Goal: Use online tool/utility: Utilize a website feature to perform a specific function

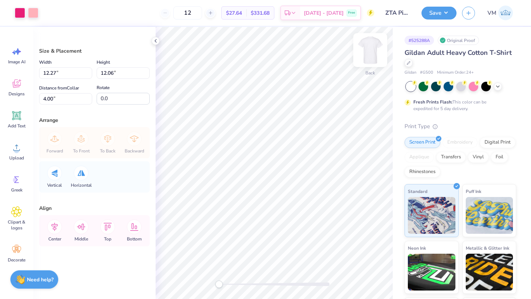
click at [366, 51] on img at bounding box center [369, 49] width 29 height 29
type input "12.42"
type input "12.21"
type input "5.40"
type input "12.73"
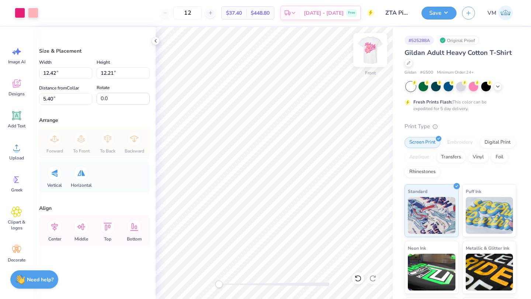
type input "12.51"
type input "5.10"
click at [369, 51] on img at bounding box center [369, 49] width 29 height 29
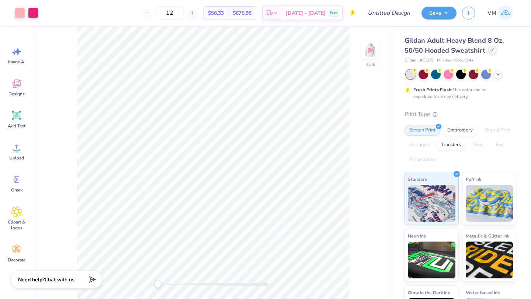
click at [490, 52] on div at bounding box center [492, 50] width 8 height 8
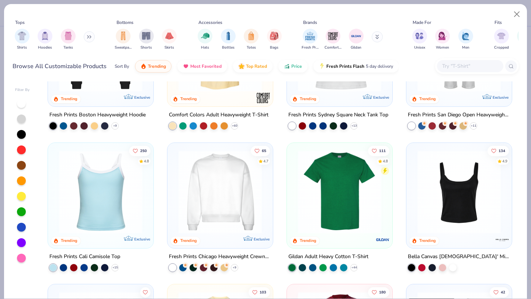
scroll to position [227, 0]
click at [341, 203] on img at bounding box center [339, 191] width 91 height 83
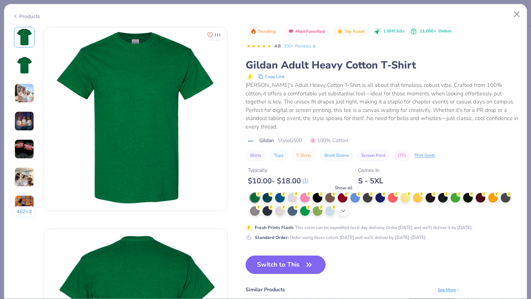
click at [343, 208] on icon at bounding box center [343, 211] width 6 height 6
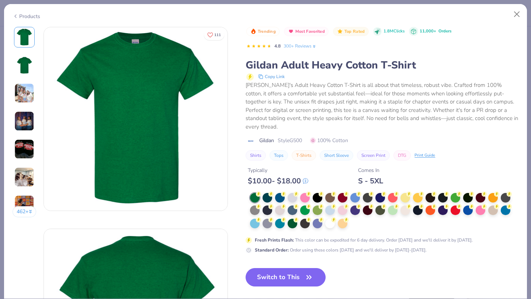
click at [353, 217] on div at bounding box center [384, 211] width 268 height 36
click at [330, 218] on div at bounding box center [330, 223] width 10 height 10
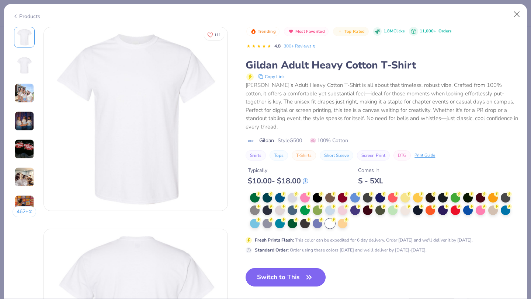
click at [284, 269] on button "Switch to This" at bounding box center [285, 277] width 80 height 18
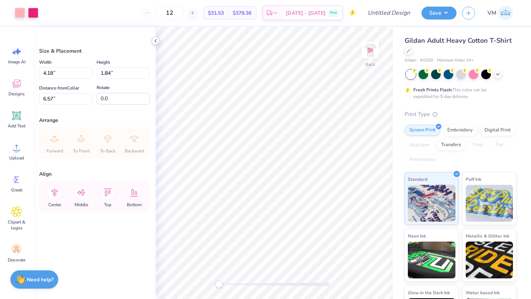
click at [154, 42] on icon at bounding box center [156, 41] width 6 height 6
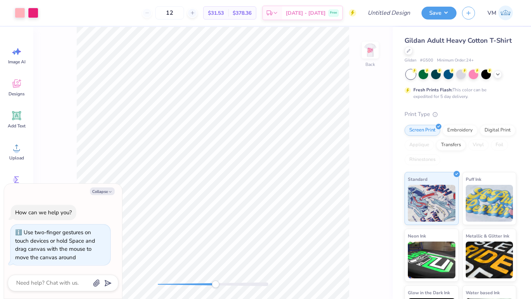
drag, startPoint x: 177, startPoint y: 284, endPoint x: 213, endPoint y: 284, distance: 36.1
click at [213, 284] on div "Accessibility label" at bounding box center [214, 284] width 7 height 7
click at [108, 190] on button "Collapse" at bounding box center [102, 192] width 25 height 8
type textarea "x"
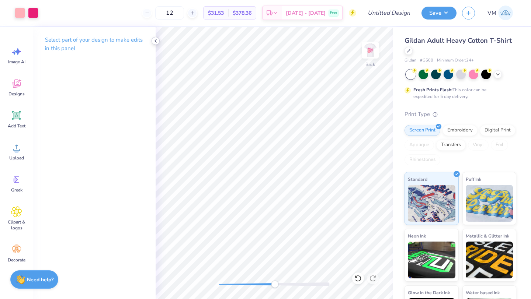
click at [156, 40] on icon at bounding box center [156, 41] width 6 height 6
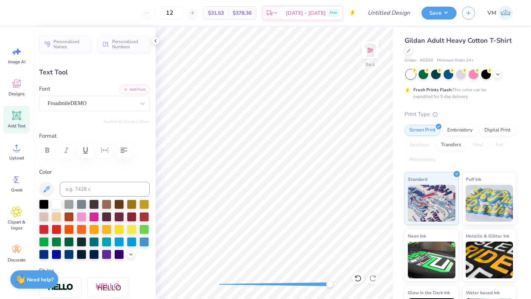
click at [362, 252] on div "Back" at bounding box center [273, 163] width 237 height 272
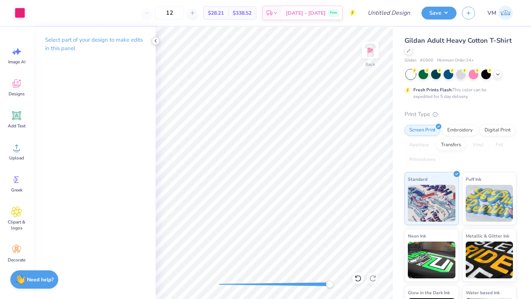
click at [156, 38] on icon at bounding box center [156, 41] width 6 height 6
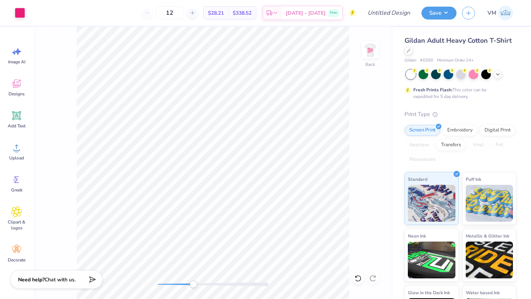
click at [192, 274] on div "Back" at bounding box center [212, 163] width 359 height 272
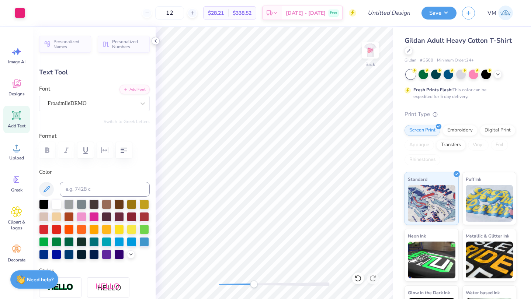
click at [154, 40] on icon at bounding box center [156, 41] width 6 height 6
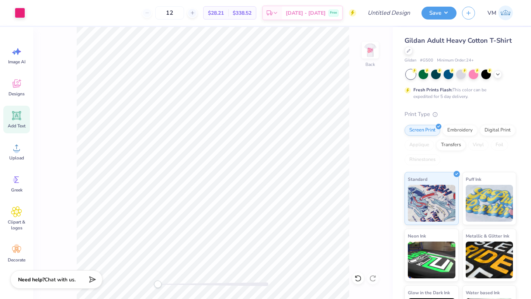
click at [138, 279] on div "Back" at bounding box center [212, 163] width 359 height 272
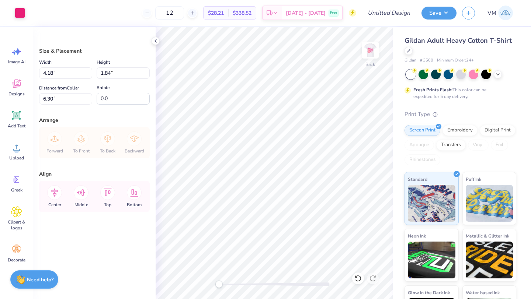
type input "4.20"
type input "7.66"
type input "3.36"
type input "3.00"
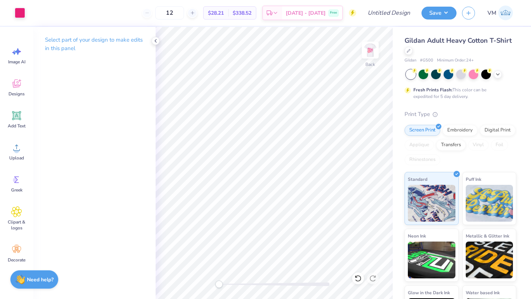
click at [150, 37] on div "Select part of your design to make edits in this panel" at bounding box center [94, 47] width 122 height 40
click at [158, 42] on div at bounding box center [155, 41] width 8 height 8
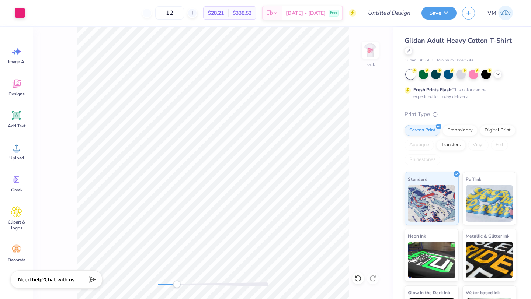
drag, startPoint x: 155, startPoint y: 284, endPoint x: 176, endPoint y: 285, distance: 21.0
click at [177, 286] on div "Accessibility label" at bounding box center [176, 284] width 7 height 7
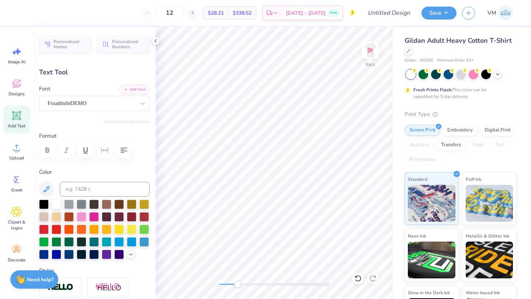
type input "0.0"
type input "7.27"
type input "2.58"
type input "2.89"
type input "9.1"
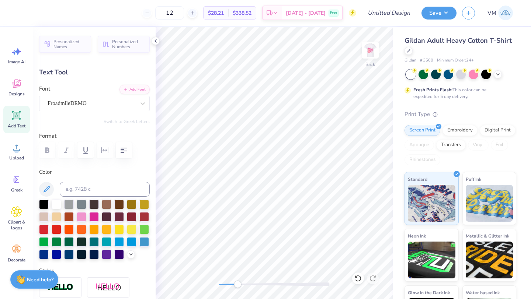
type input "3.45"
type input "1.70"
type input "4.67"
type input "0.0"
click at [154, 40] on icon at bounding box center [156, 41] width 6 height 6
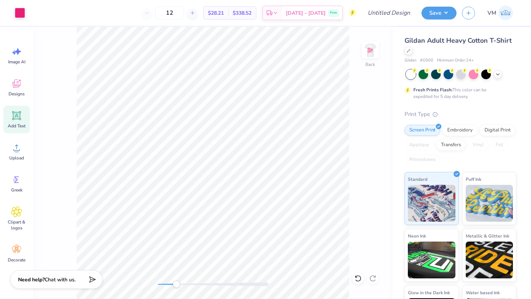
type input "0.34"
type input "0.33"
type input "3.28"
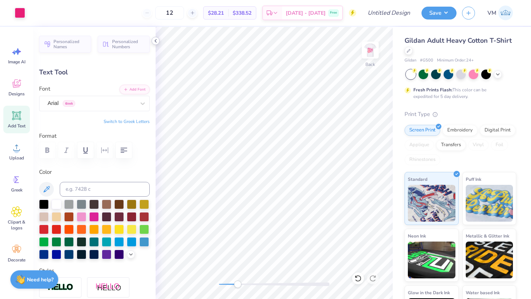
click at [154, 42] on icon at bounding box center [156, 41] width 6 height 6
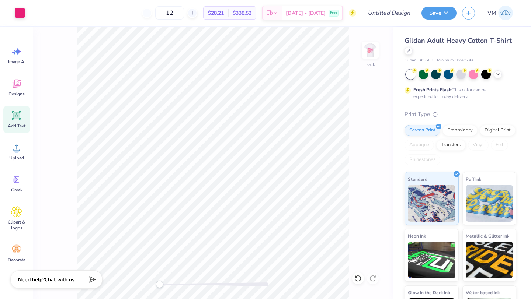
drag, startPoint x: 176, startPoint y: 284, endPoint x: 159, endPoint y: 283, distance: 17.4
click at [159, 283] on div "Accessibility label" at bounding box center [158, 284] width 7 height 7
click at [145, 282] on div "Back" at bounding box center [212, 163] width 359 height 272
click at [361, 57] on img at bounding box center [369, 49] width 29 height 29
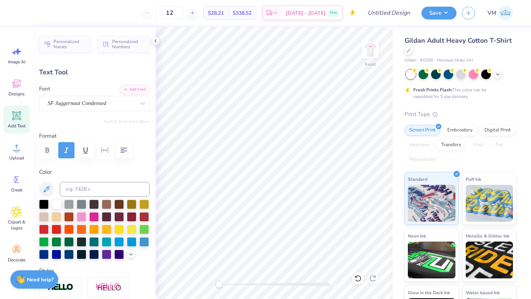
type textarea "2025"
type input "6.05"
drag, startPoint x: 217, startPoint y: 286, endPoint x: 257, endPoint y: 283, distance: 39.5
click at [257, 283] on div "Accessibility label" at bounding box center [258, 284] width 7 height 7
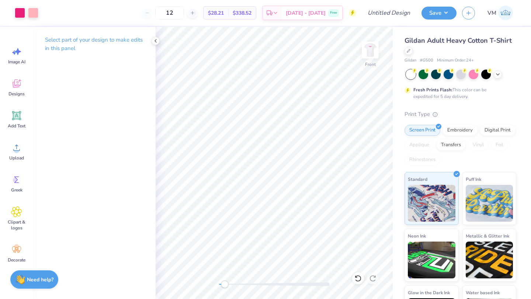
drag, startPoint x: 257, startPoint y: 285, endPoint x: 221, endPoint y: 284, distance: 36.1
click at [221, 284] on div "Accessibility label" at bounding box center [224, 284] width 7 height 7
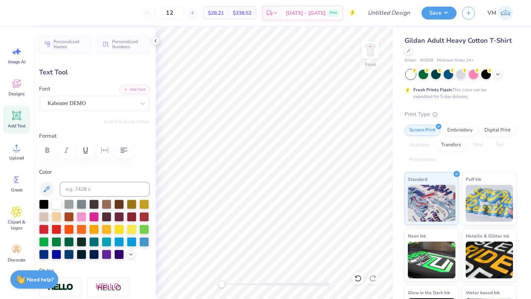
type textarea "I"
type textarea "PINK"
type input "4.79"
type input "1.22"
type input "12.90"
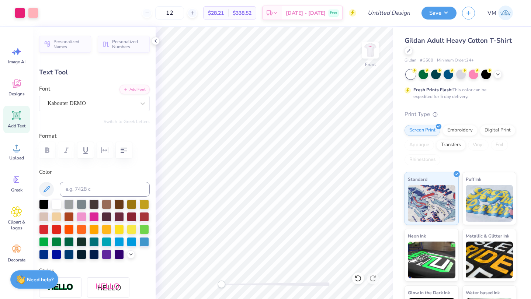
type input "1.64"
type input "0.75"
type input "14.12"
type input "3.08"
type input "1.49"
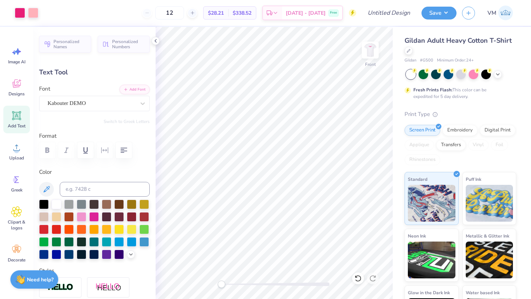
type input "10.74"
type input "3.00"
type input "1.45"
type input "10.78"
click at [379, 11] on input "Design Title" at bounding box center [397, 13] width 36 height 15
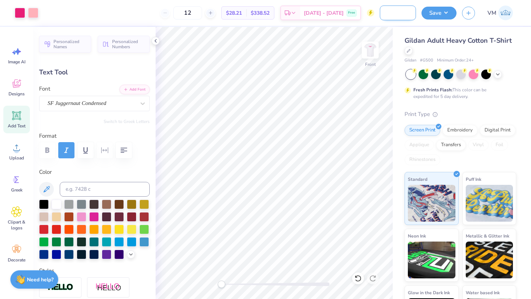
scroll to position [0, 34]
click at [397, 16] on input "ZTA Pink Week 2025" at bounding box center [397, 13] width 36 height 15
type input "ZTA Pink Week Chapter shirt 2025"
click at [435, 13] on button "Save" at bounding box center [438, 12] width 35 height 13
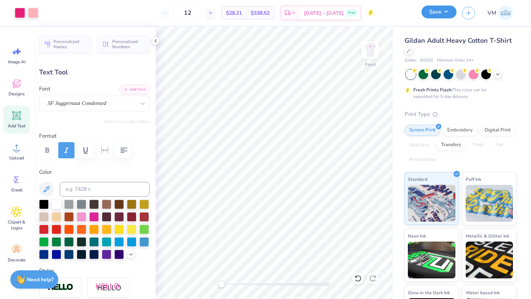
scroll to position [0, 0]
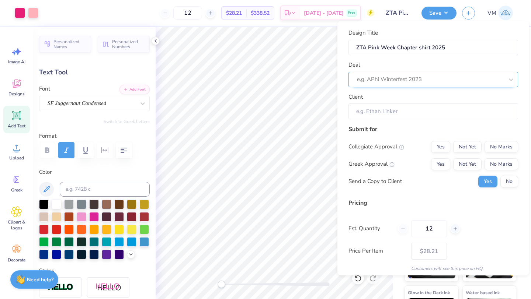
click at [384, 79] on div at bounding box center [430, 79] width 147 height 10
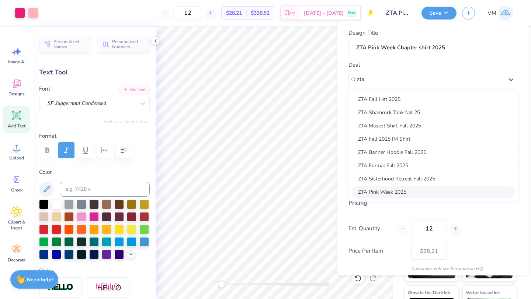
click at [377, 192] on div "ZTA Pink Week 2025" at bounding box center [433, 192] width 164 height 12
type input "zta"
type input "[PERSON_NAME]"
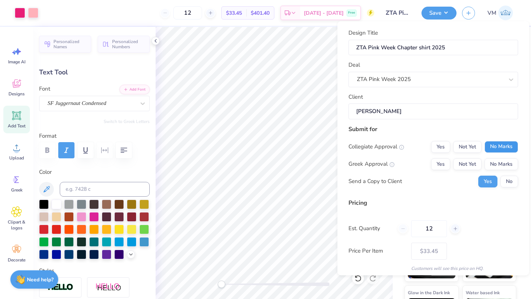
click at [497, 144] on button "No Marks" at bounding box center [501, 147] width 34 height 12
click at [439, 167] on button "Yes" at bounding box center [440, 164] width 19 height 12
type input "$33.45"
drag, startPoint x: 438, startPoint y: 234, endPoint x: 416, endPoint y: 234, distance: 22.1
click at [416, 234] on input "12" at bounding box center [429, 228] width 36 height 17
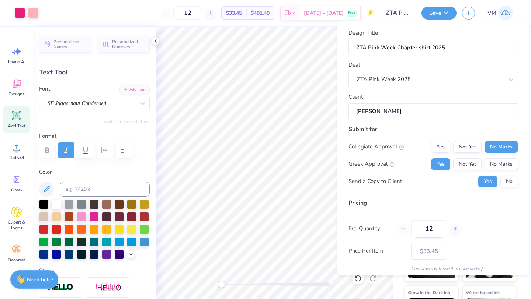
type input "1"
type input "0"
type input "24"
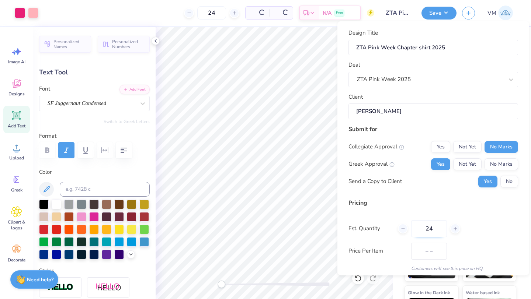
type input "$21.56"
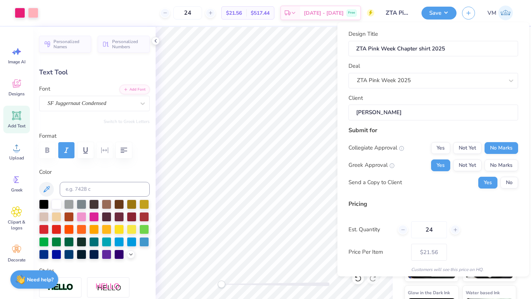
scroll to position [27, 0]
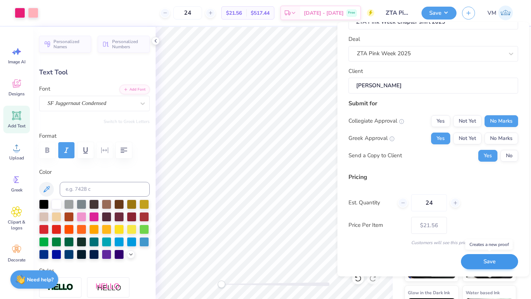
type input "24"
click at [487, 261] on button "Save" at bounding box center [489, 262] width 57 height 15
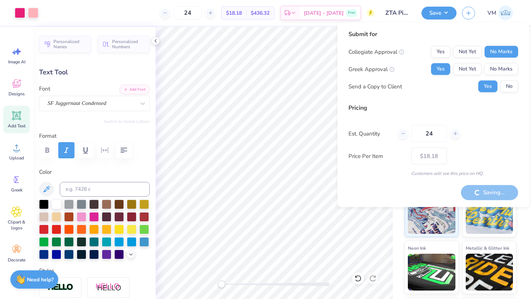
type input "– –"
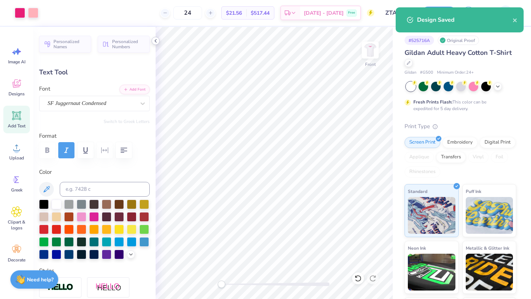
click at [154, 41] on icon at bounding box center [156, 41] width 6 height 6
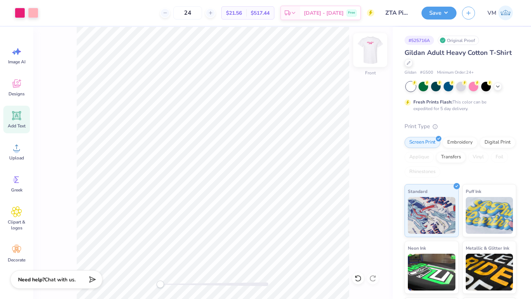
click at [364, 60] on img at bounding box center [369, 49] width 29 height 29
